Goal: Task Accomplishment & Management: Manage account settings

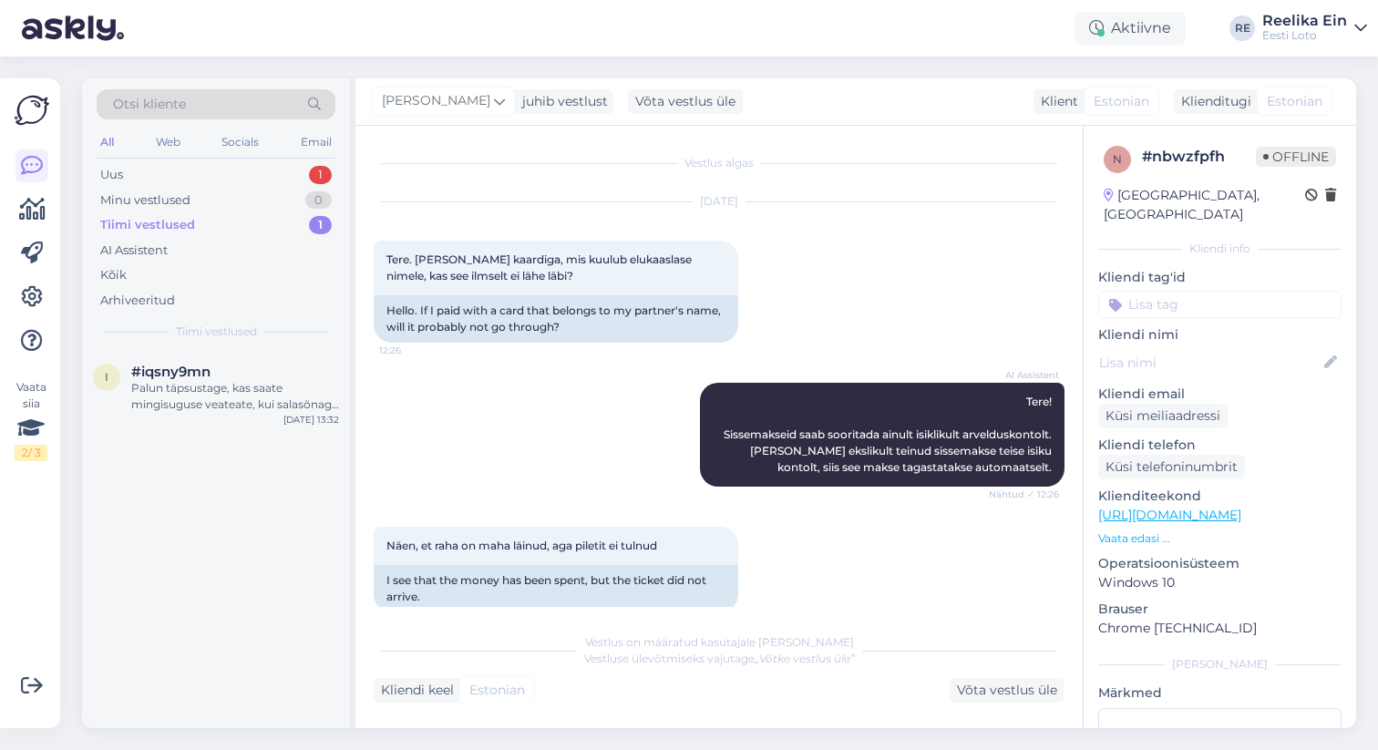
scroll to position [643, 0]
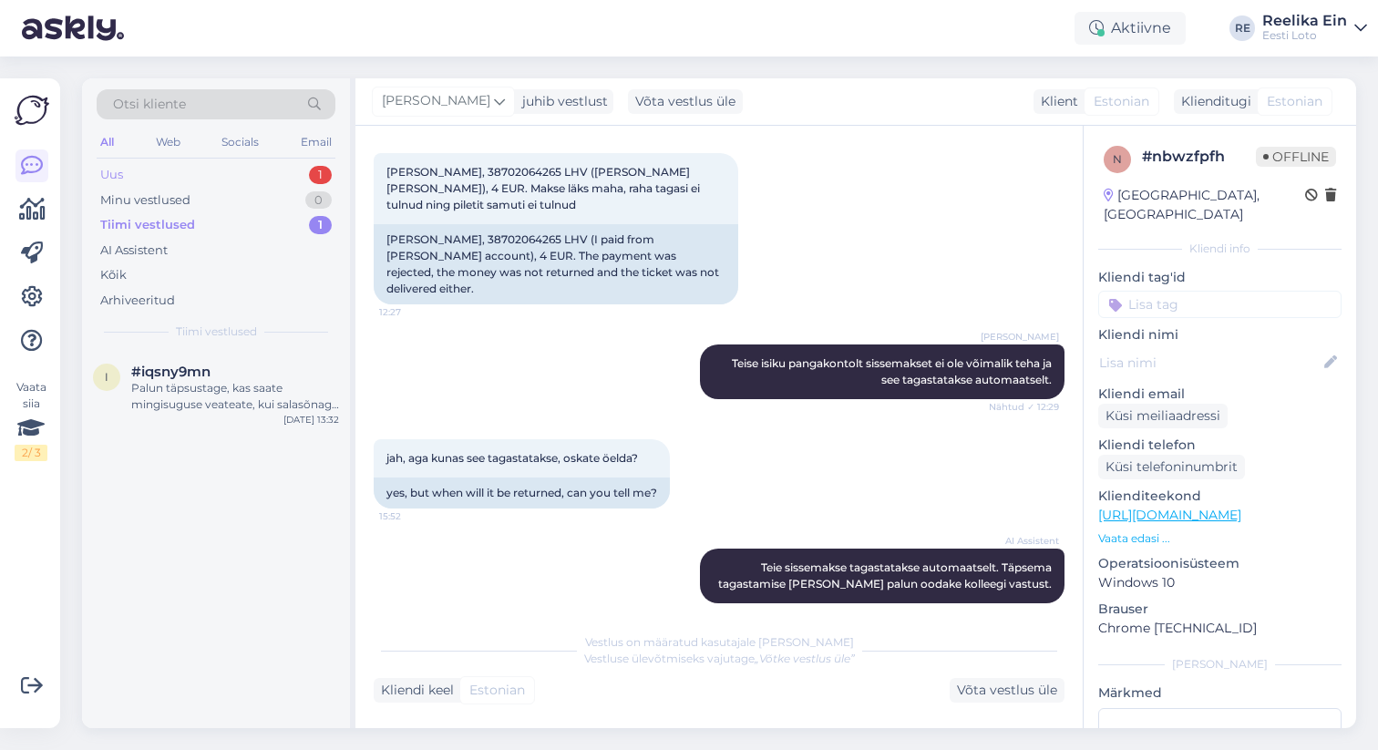
click at [168, 177] on div "Uus 1" at bounding box center [216, 175] width 239 height 26
click at [38, 203] on icon at bounding box center [32, 210] width 26 height 22
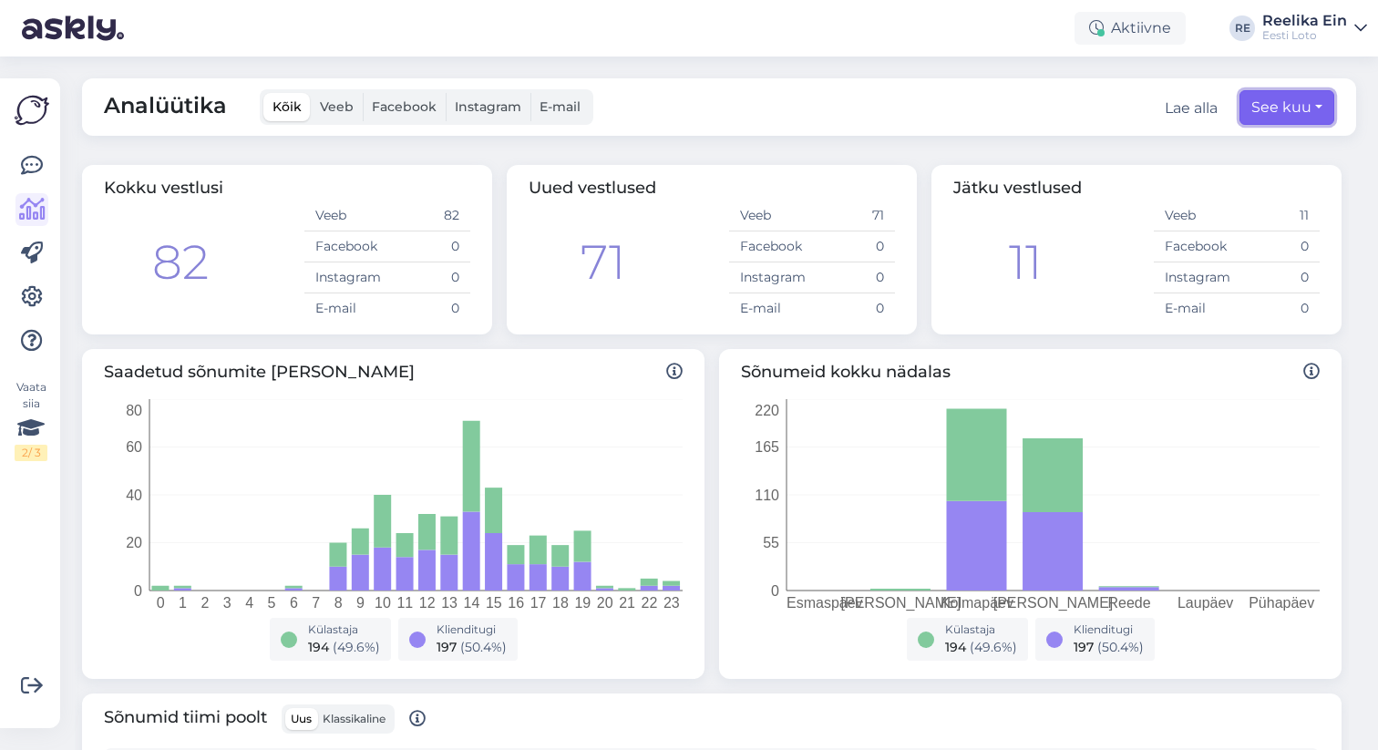
click at [1296, 107] on button "See kuu" at bounding box center [1287, 107] width 95 height 35
select select "9"
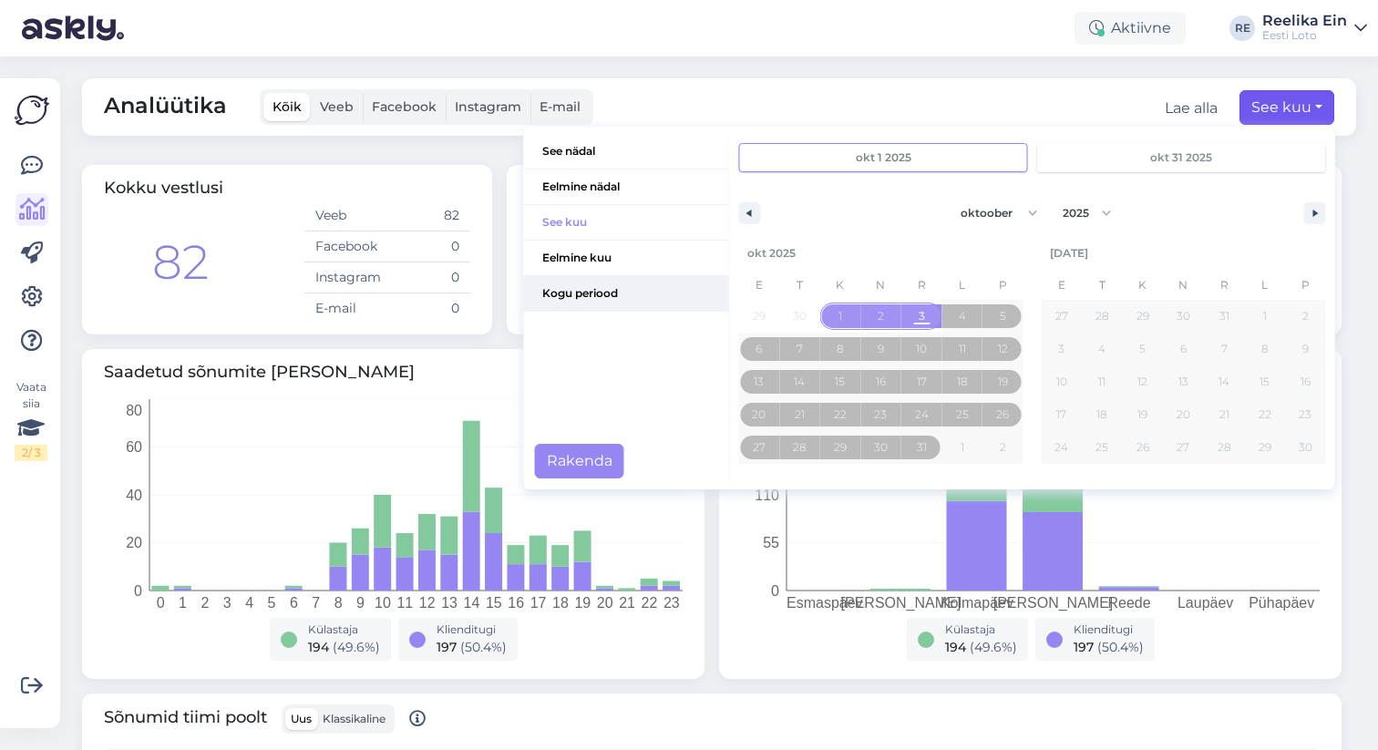
click at [604, 295] on span "Kogu periood" at bounding box center [626, 293] width 205 height 35
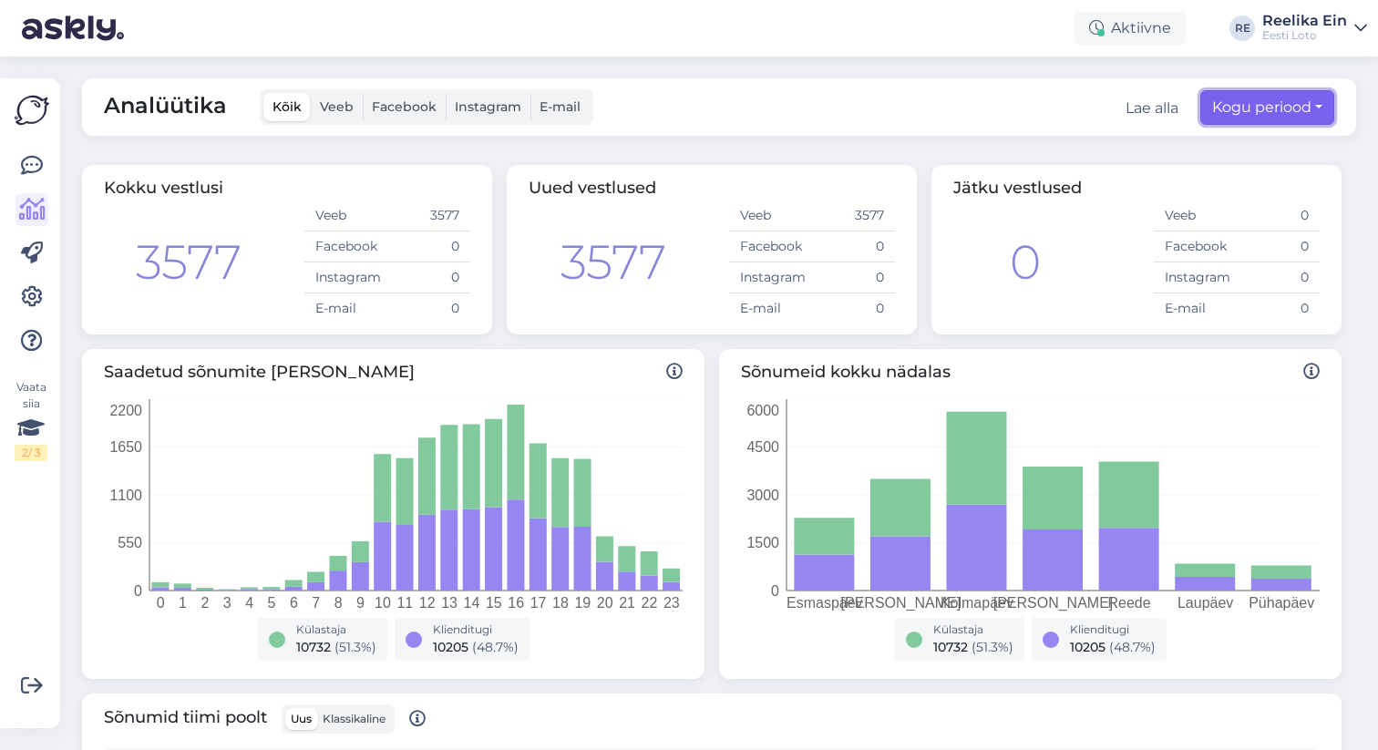
click at [1304, 107] on button "Kogu periood" at bounding box center [1267, 107] width 134 height 35
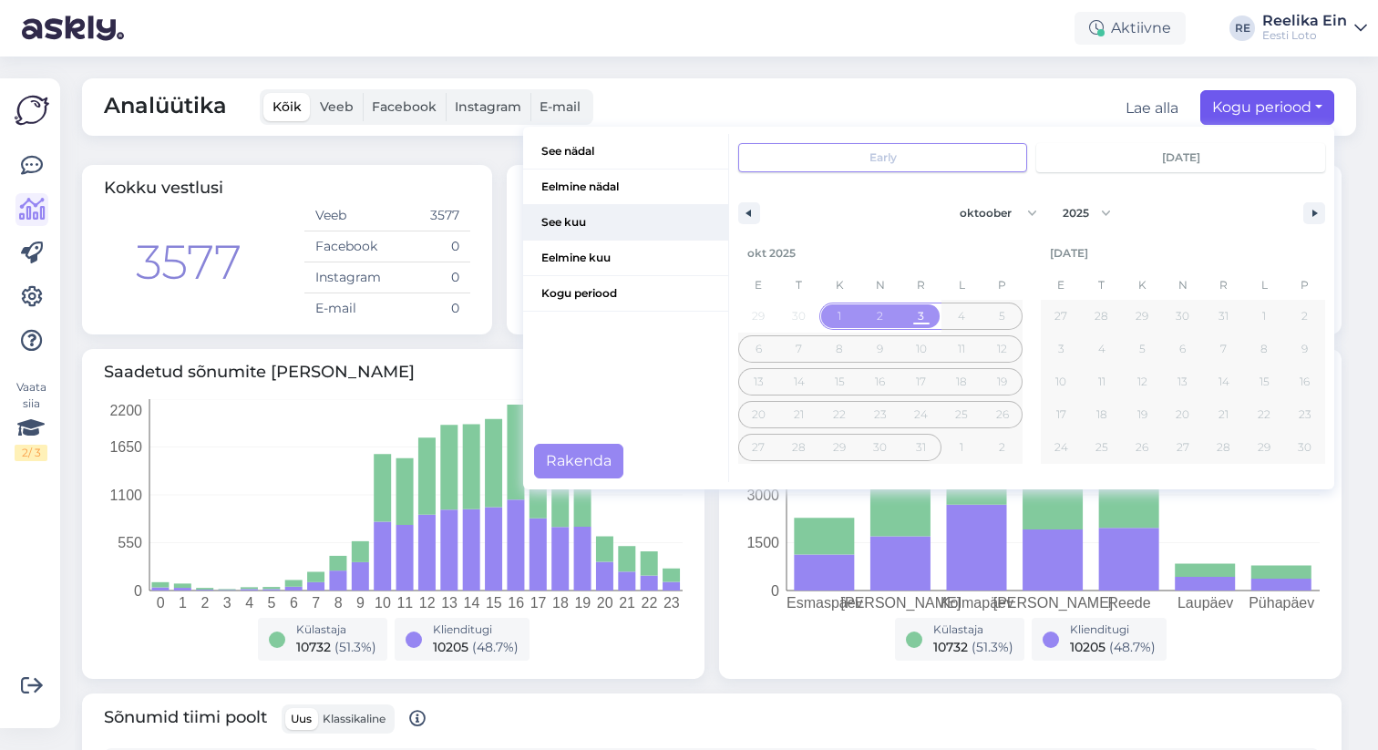
click at [580, 219] on span "See kuu" at bounding box center [625, 222] width 205 height 35
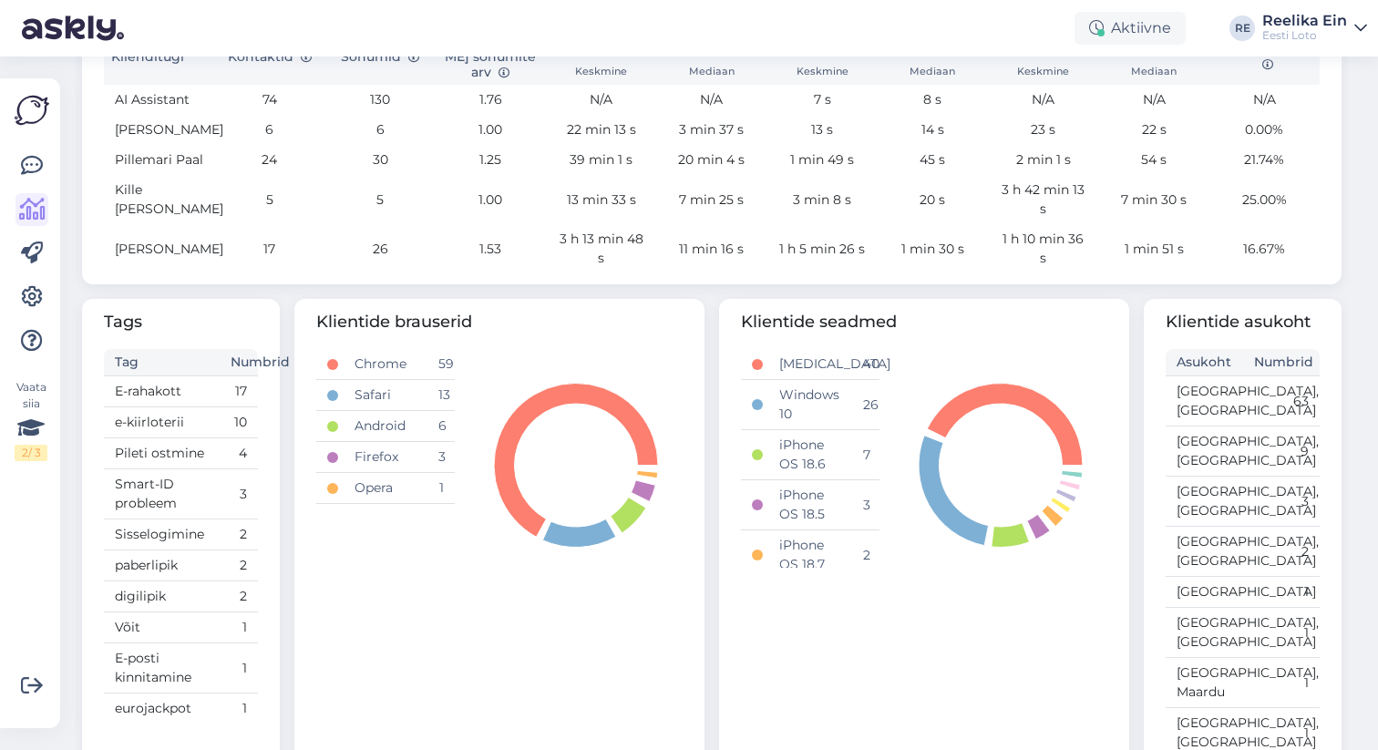
scroll to position [808, 0]
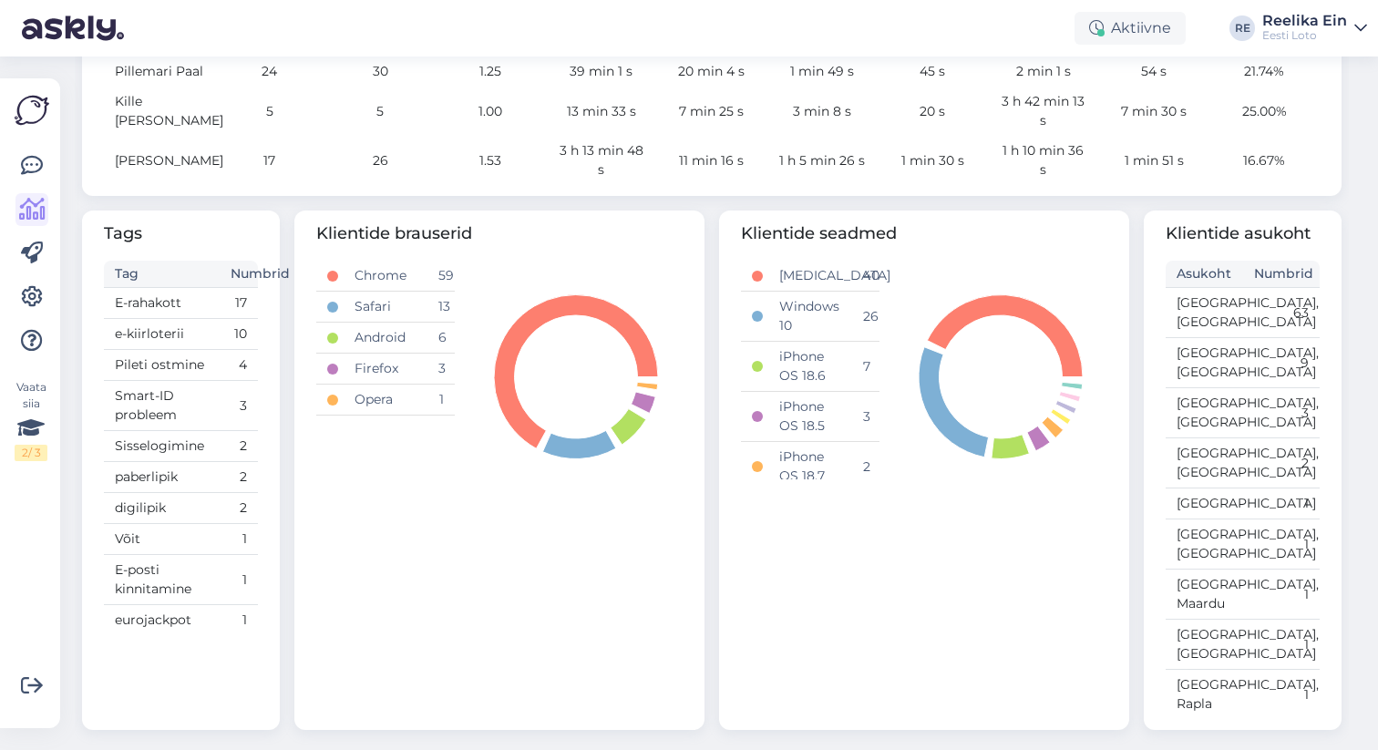
click at [159, 332] on td "e-kiirloterii" at bounding box center [162, 334] width 116 height 31
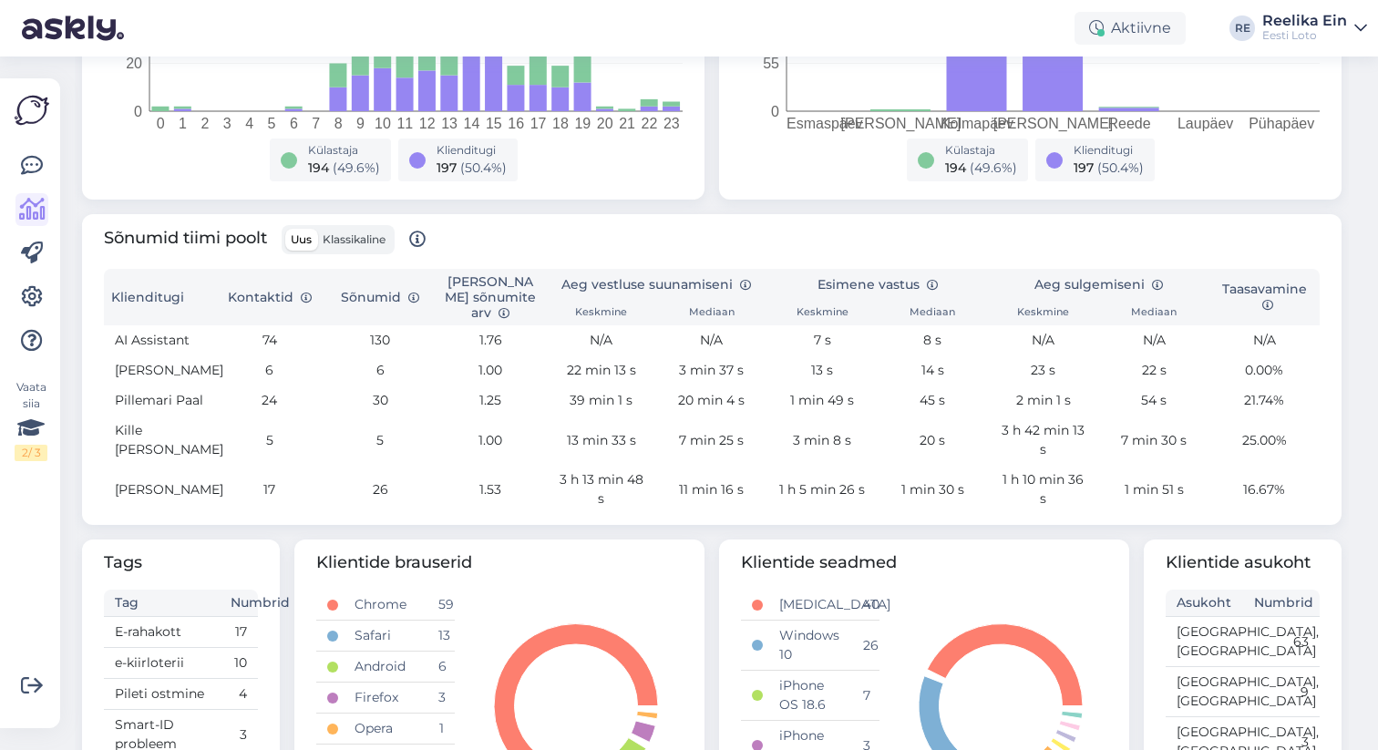
scroll to position [0, 0]
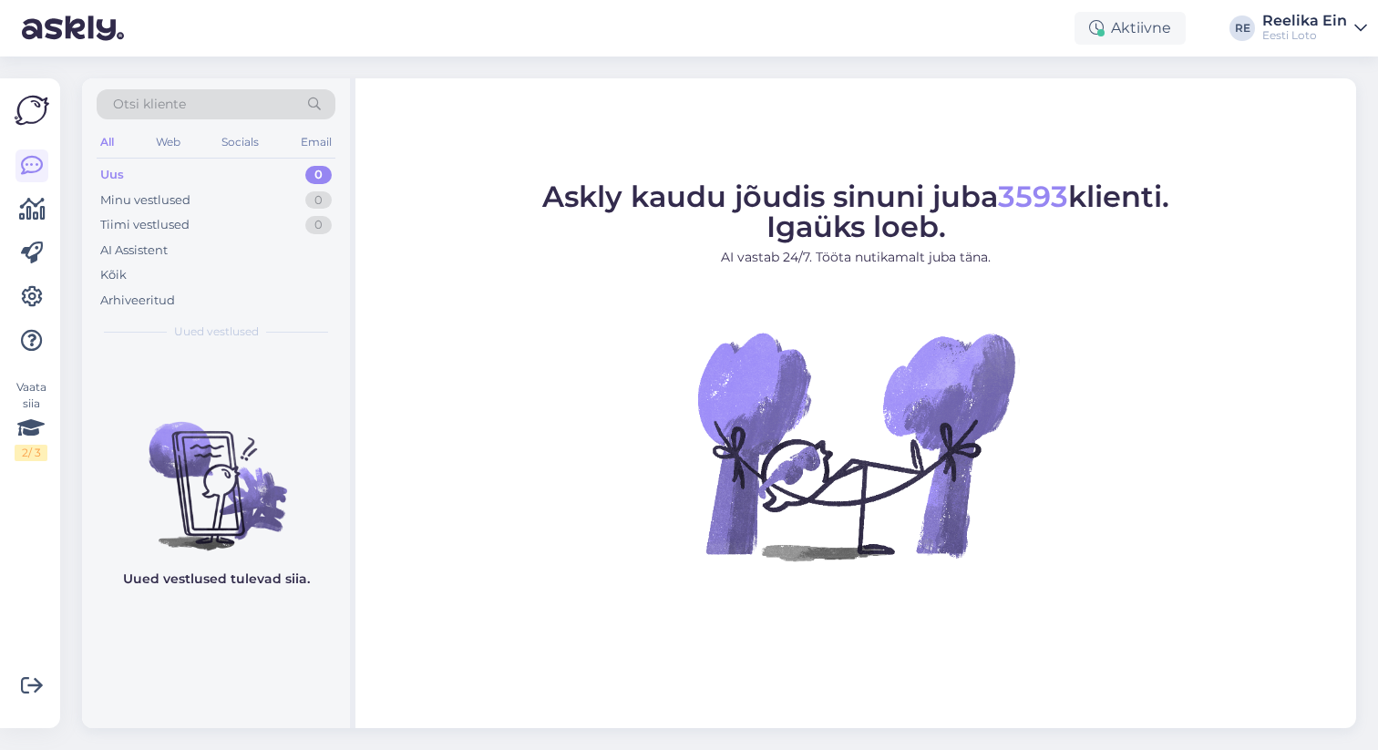
click at [1357, 21] on icon at bounding box center [1360, 28] width 13 height 15
click at [30, 303] on icon at bounding box center [32, 297] width 22 height 22
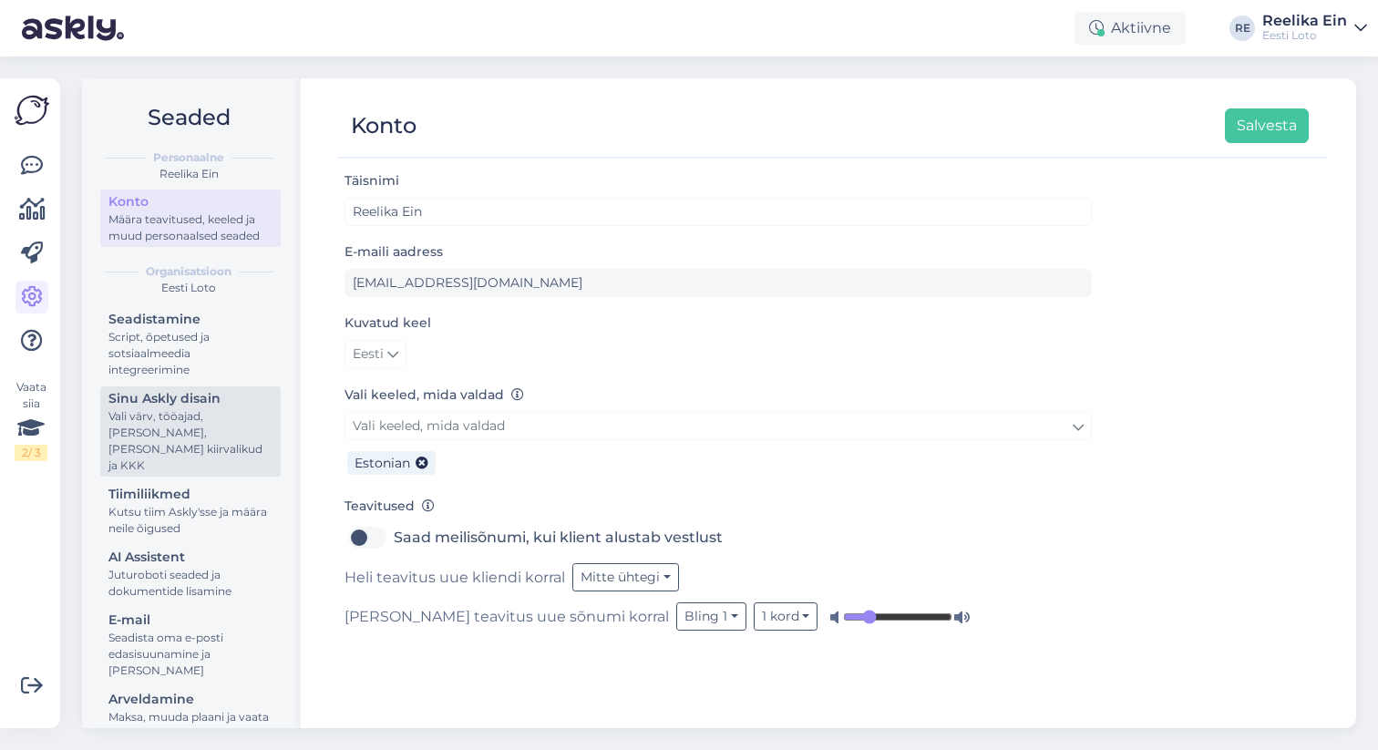
scroll to position [16, 0]
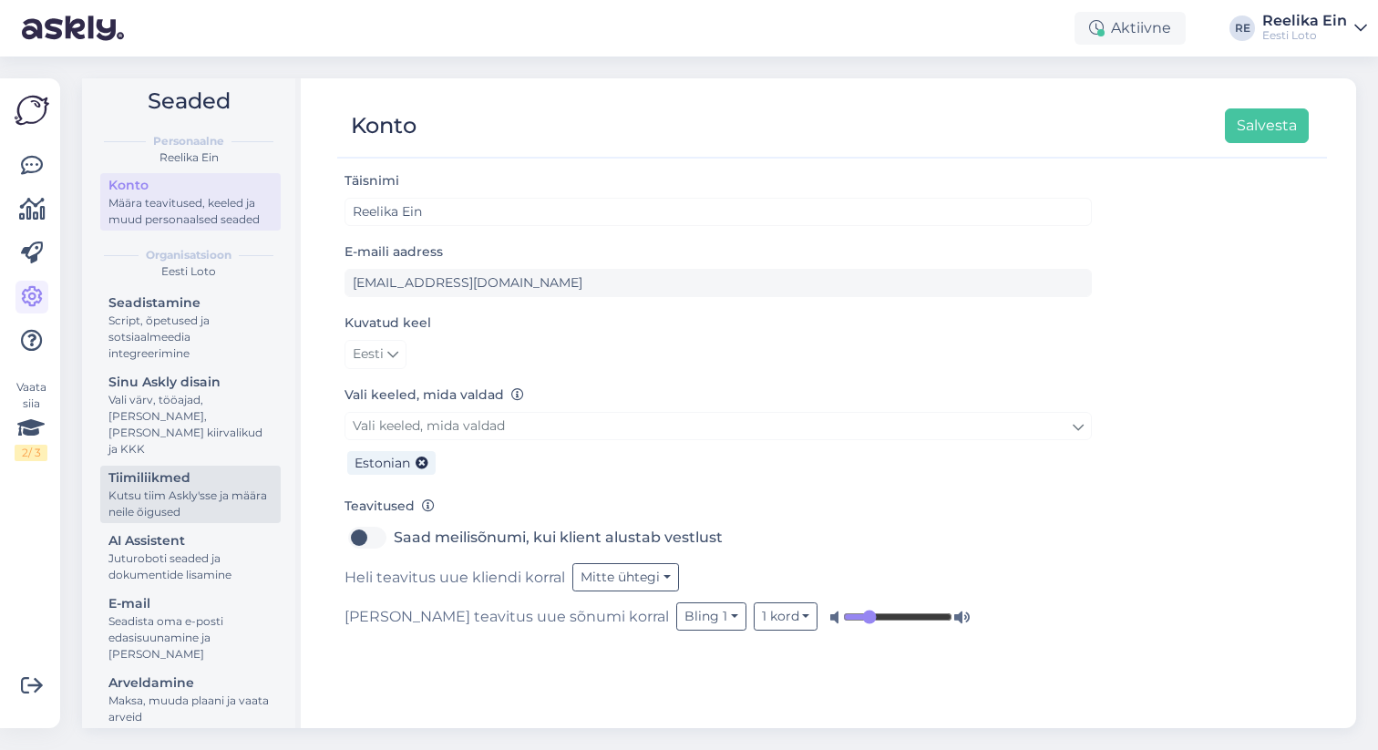
click at [161, 488] on div "Kutsu tiim Askly'sse ja määra neile õigused" at bounding box center [190, 504] width 164 height 33
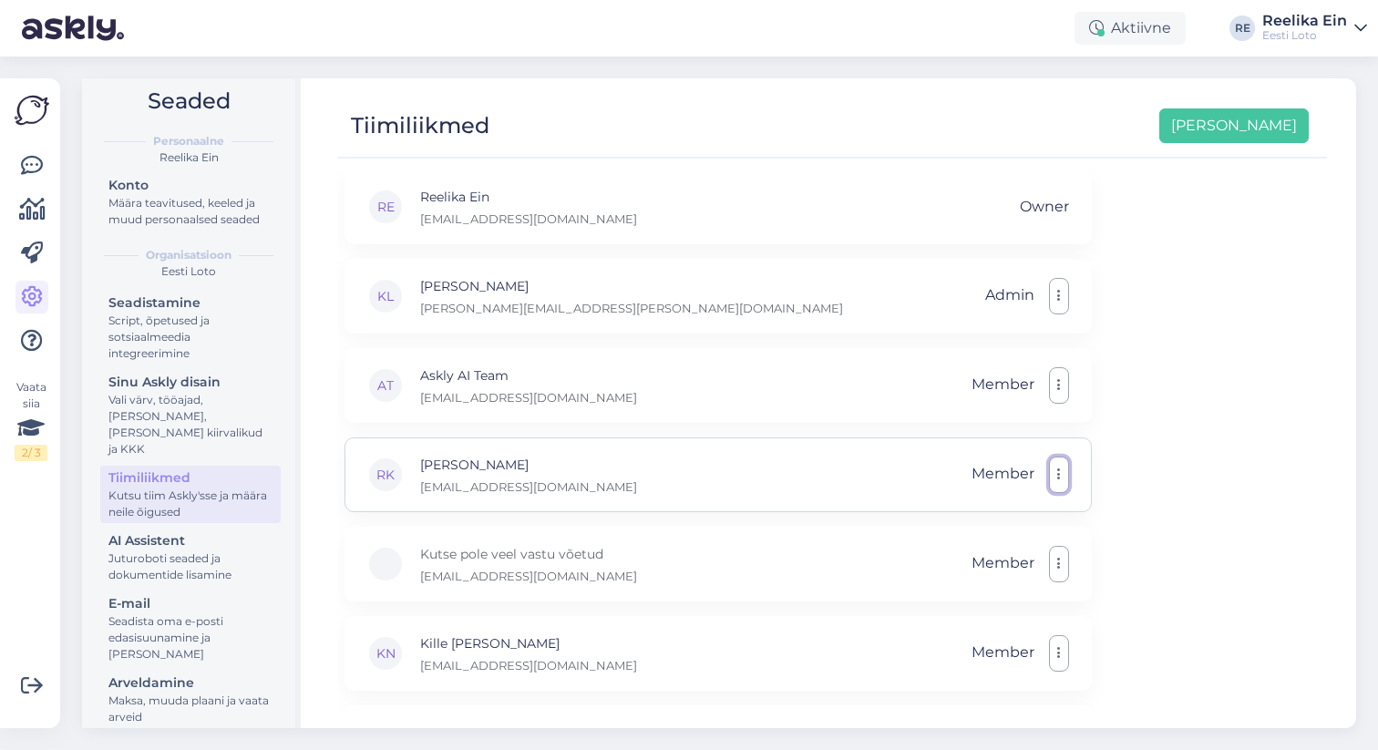
click at [1057, 468] on icon "button" at bounding box center [1059, 475] width 4 height 15
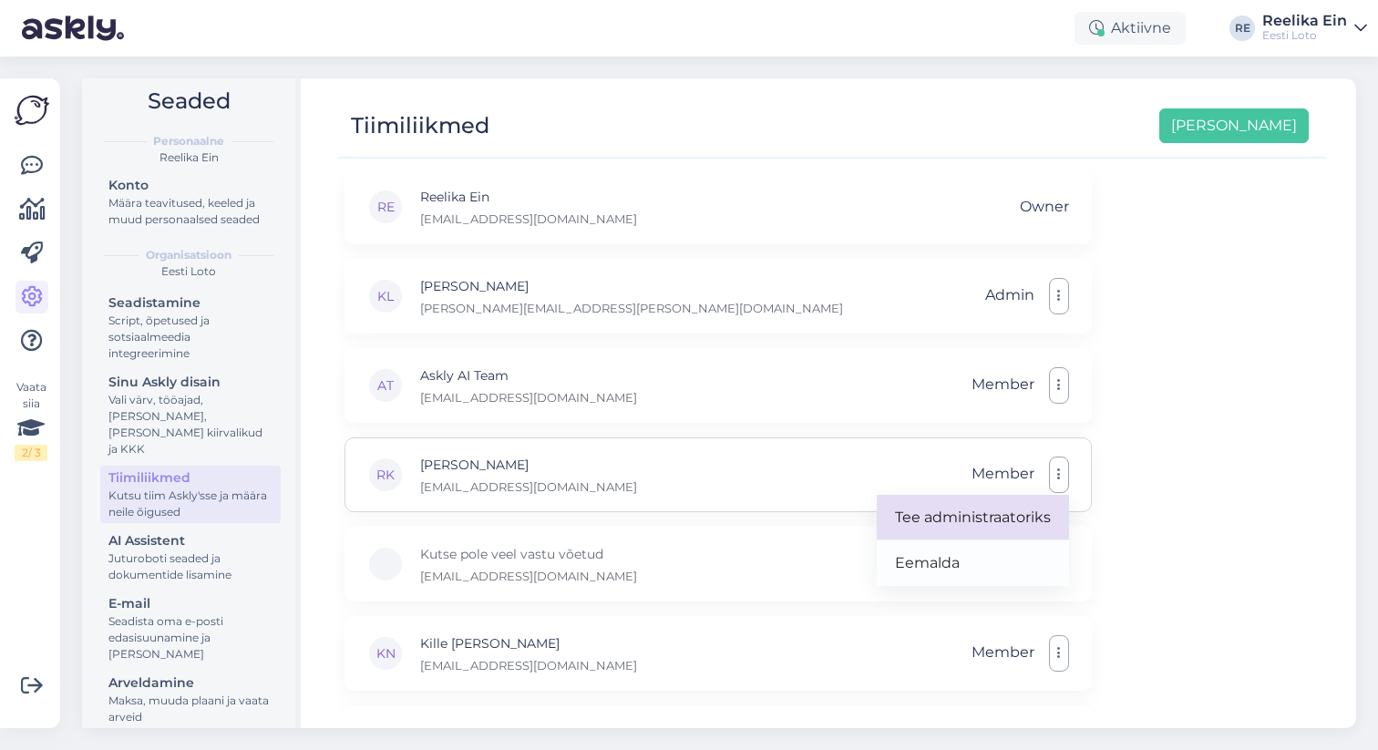
click at [943, 520] on link "Tee administraatoriks" at bounding box center [973, 518] width 192 height 46
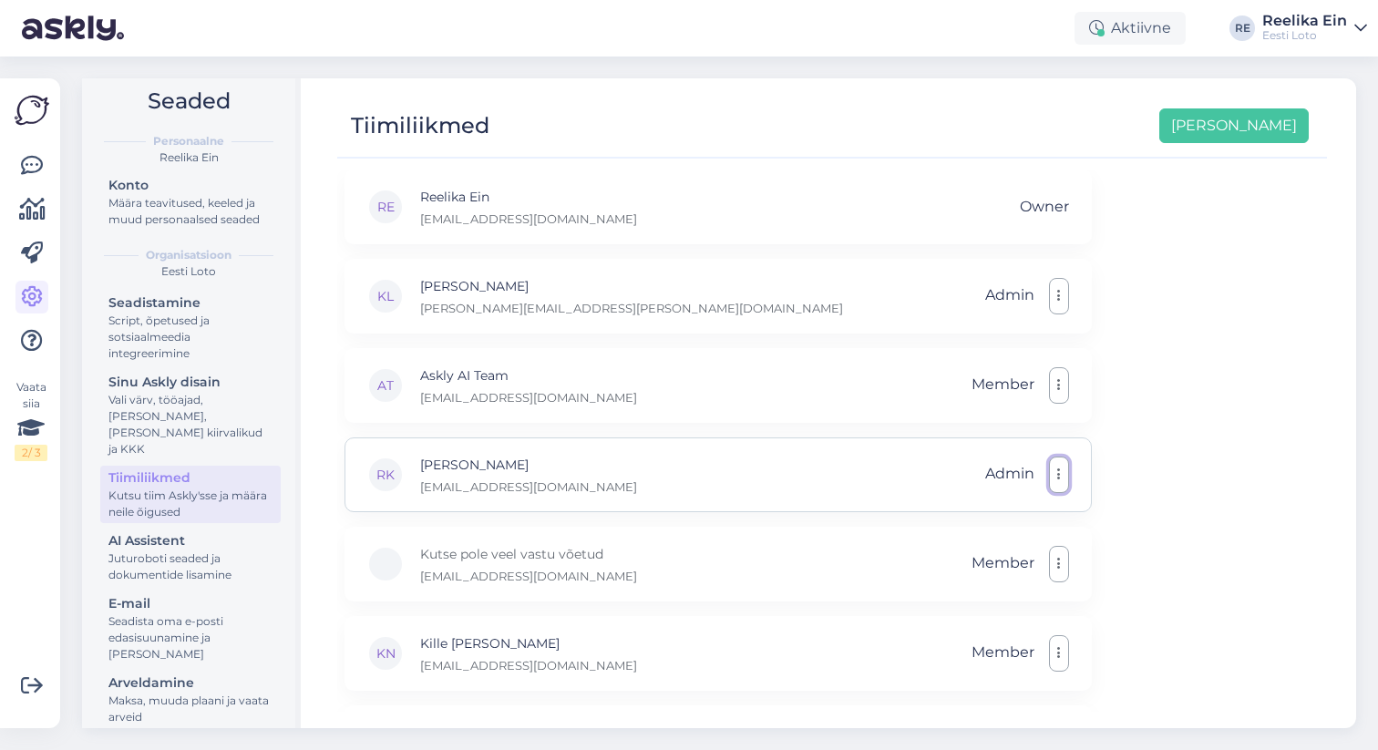
click at [1057, 470] on icon "button" at bounding box center [1059, 475] width 4 height 15
click at [1003, 470] on span "Admin" at bounding box center [1009, 475] width 49 height 36
click at [1256, 355] on div "RE Reelika Ein [EMAIL_ADDRESS][DOMAIN_NAME] Owner KL [PERSON_NAME] Laur [EMAIL_…" at bounding box center [832, 441] width 990 height 542
click at [210, 321] on div "Script, õpetused ja sotsiaalmeedia integreerimine" at bounding box center [190, 337] width 164 height 49
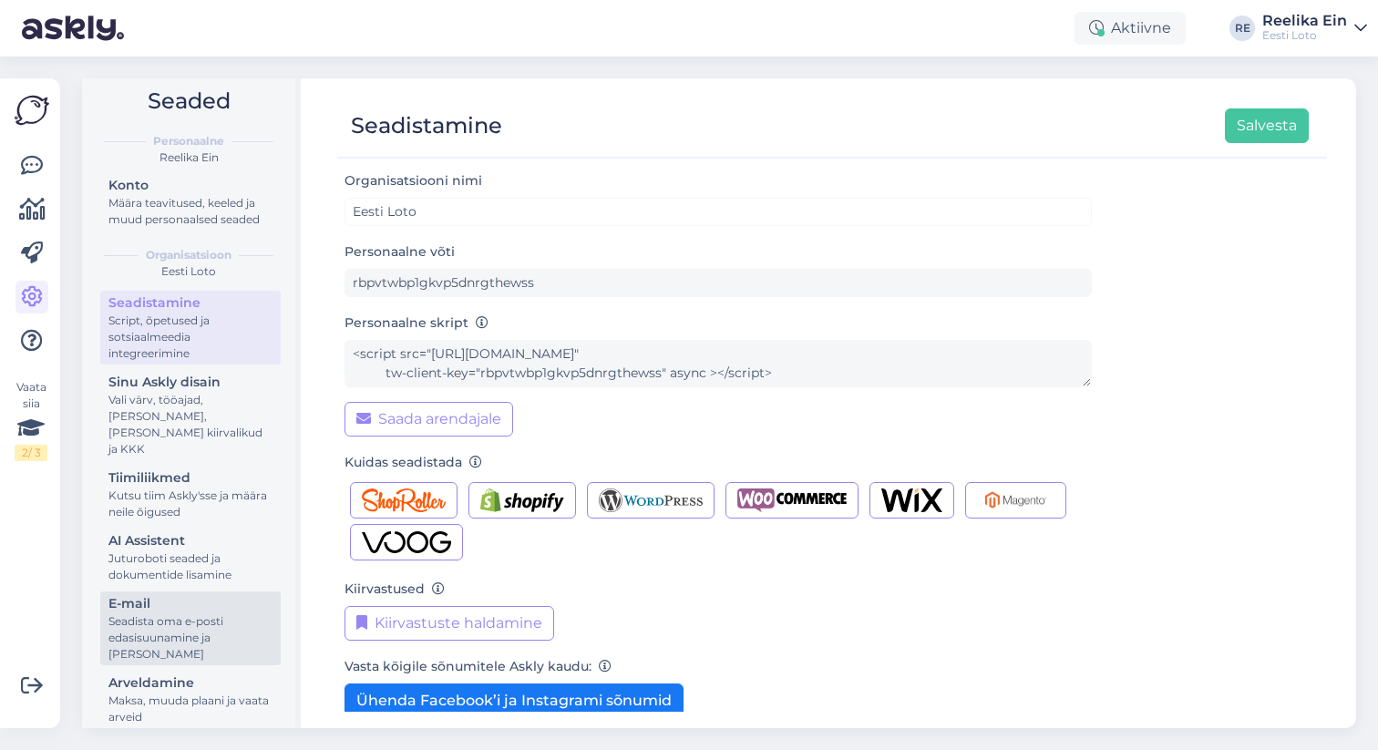
click at [159, 613] on div "Seadista oma e-posti edasisuunamine ja [PERSON_NAME]" at bounding box center [190, 637] width 164 height 49
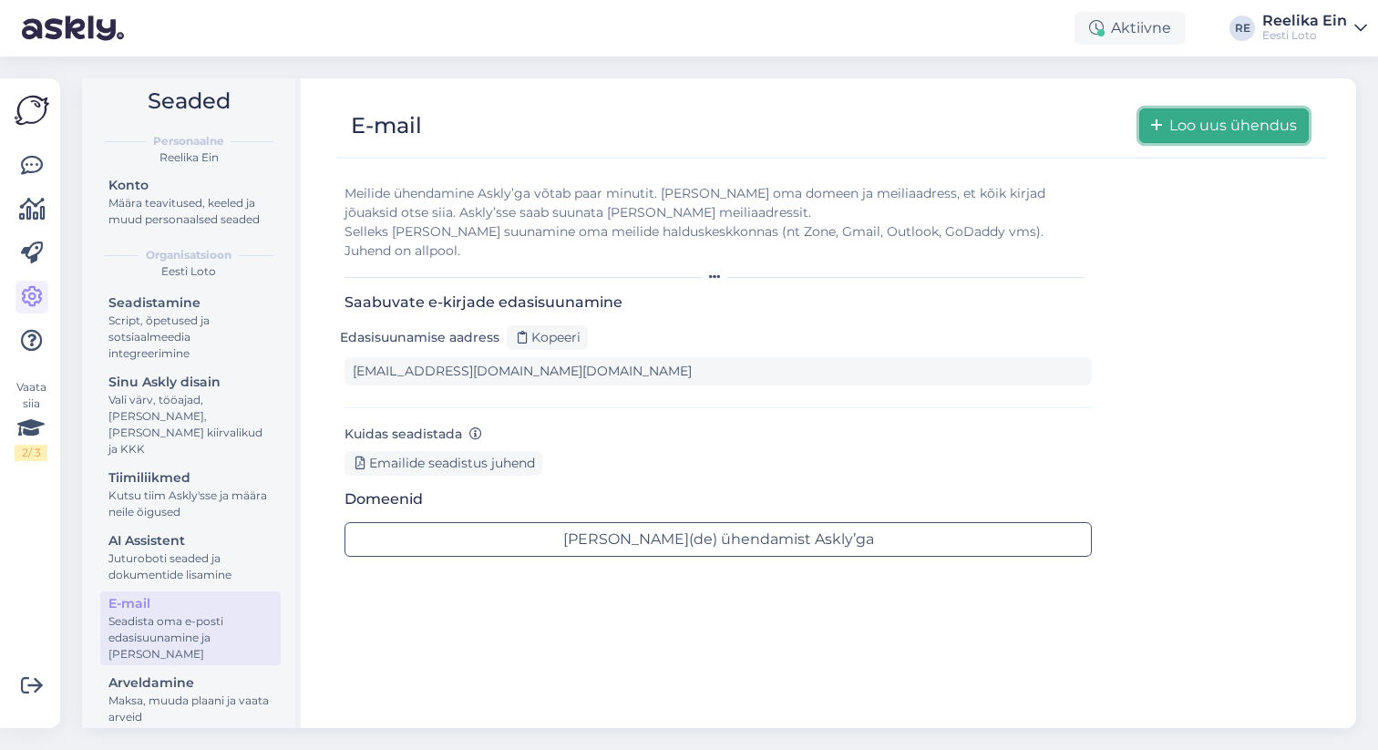
click at [1198, 114] on button "Loo uus ühendus" at bounding box center [1224, 125] width 170 height 35
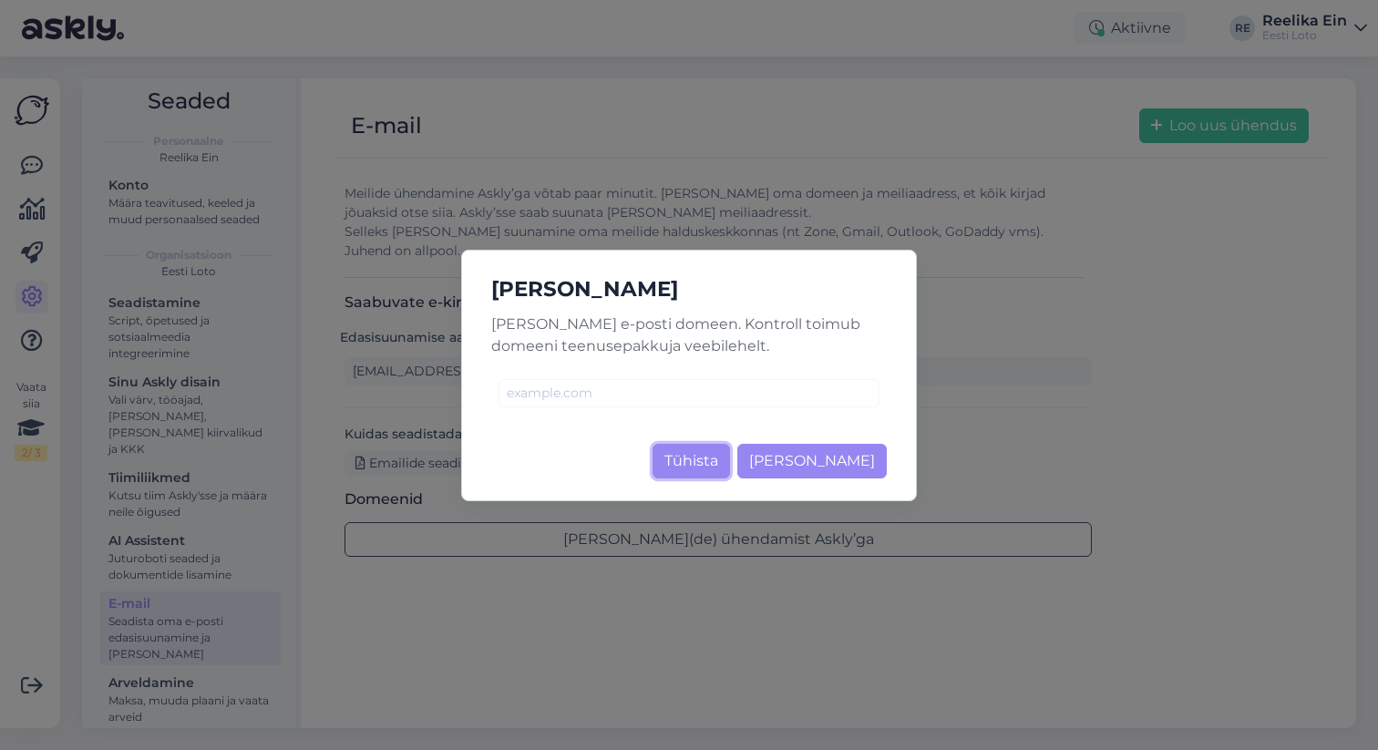
click at [709, 463] on button "Tühista" at bounding box center [691, 461] width 77 height 35
